Goal: Task Accomplishment & Management: Manage account settings

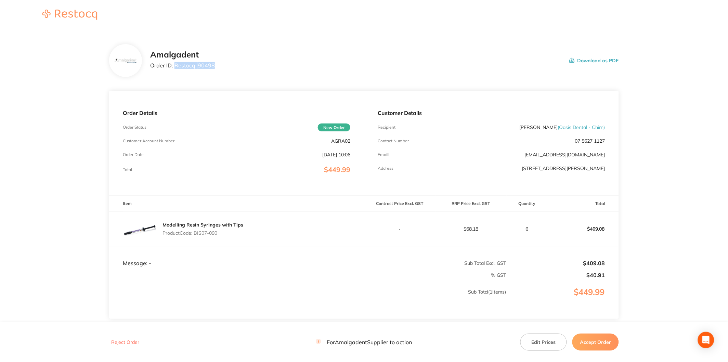
drag, startPoint x: 214, startPoint y: 66, endPoint x: 176, endPoint y: 68, distance: 38.4
click at [176, 68] on div "Amalgadent Order ID: Restocq- 90498 Download as PDF" at bounding box center [384, 60] width 469 height 21
copy p "Restocq- 90498"
click at [300, 361] on footer "Reject Order For Amalgadent Supplier to action Edit Prices Accept Order" at bounding box center [364, 342] width 728 height 39
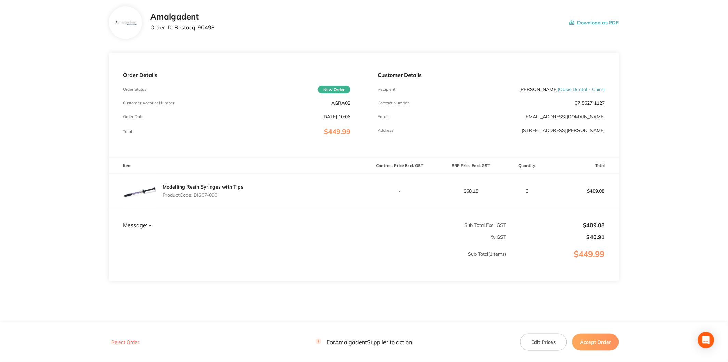
scroll to position [51, 0]
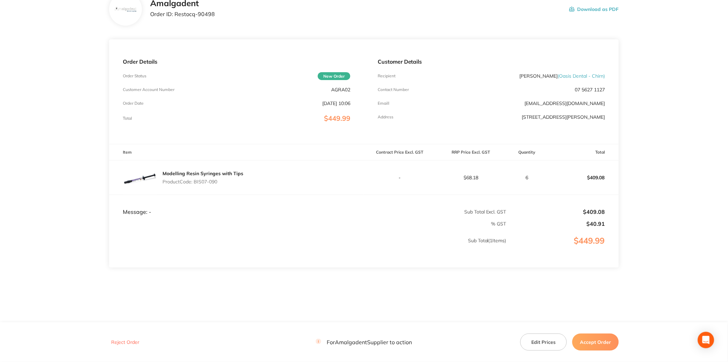
click at [607, 338] on button "Accept Order" at bounding box center [595, 342] width 47 height 17
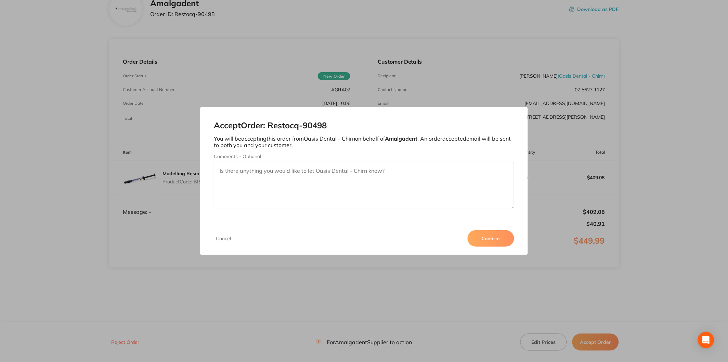
click at [344, 171] on textarea "Comments - Optional" at bounding box center [364, 185] width 300 height 47
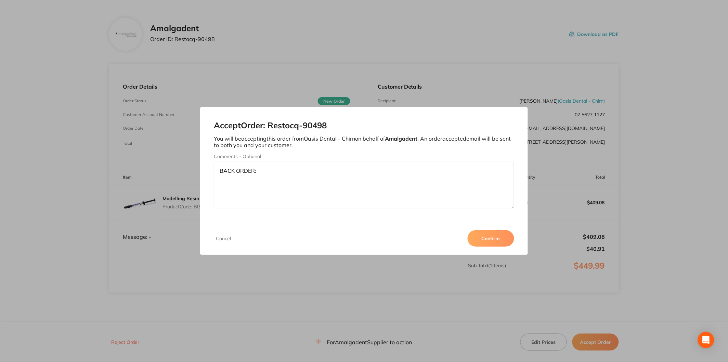
scroll to position [13, 0]
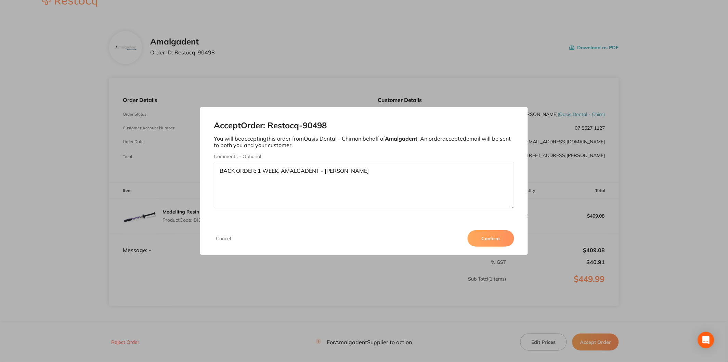
click at [281, 170] on textarea "BACK ORDER: 1 WEEK. AMALGADENT - [PERSON_NAME]" at bounding box center [364, 185] width 300 height 47
click at [256, 172] on textarea "BACK ORDER: 1 WEEK. AMALGADENT - [PERSON_NAME]" at bounding box center [364, 185] width 300 height 47
click at [257, 172] on textarea "BACK ORDER: 1 WEEK. AMALGADENT - [PERSON_NAME]" at bounding box center [364, 185] width 300 height 47
click at [366, 172] on textarea "BACK ORDER: 1 WEEK. AMALGADENT - [PERSON_NAME]" at bounding box center [364, 185] width 300 height 47
type textarea "BACK ORDER: 1 WEEK. AMALGADENT - [PERSON_NAME]"
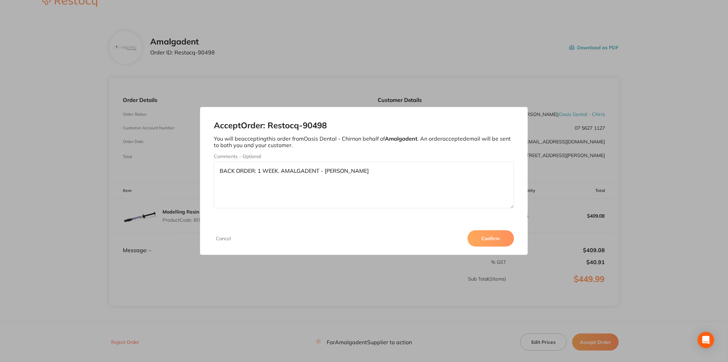
click at [493, 240] on button "Confirm" at bounding box center [491, 238] width 47 height 16
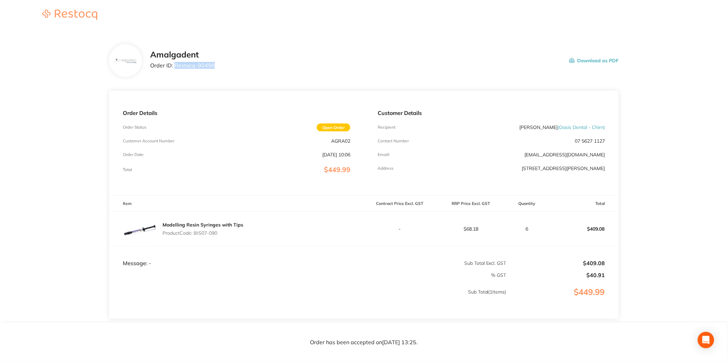
drag, startPoint x: 214, startPoint y: 66, endPoint x: 174, endPoint y: 67, distance: 39.4
click at [174, 67] on div "Amalgadent Order ID: Restocq- 90498 Download as PDF" at bounding box center [384, 60] width 469 height 21
copy p "Restocq- 90498"
